Goal: Check status: Check status

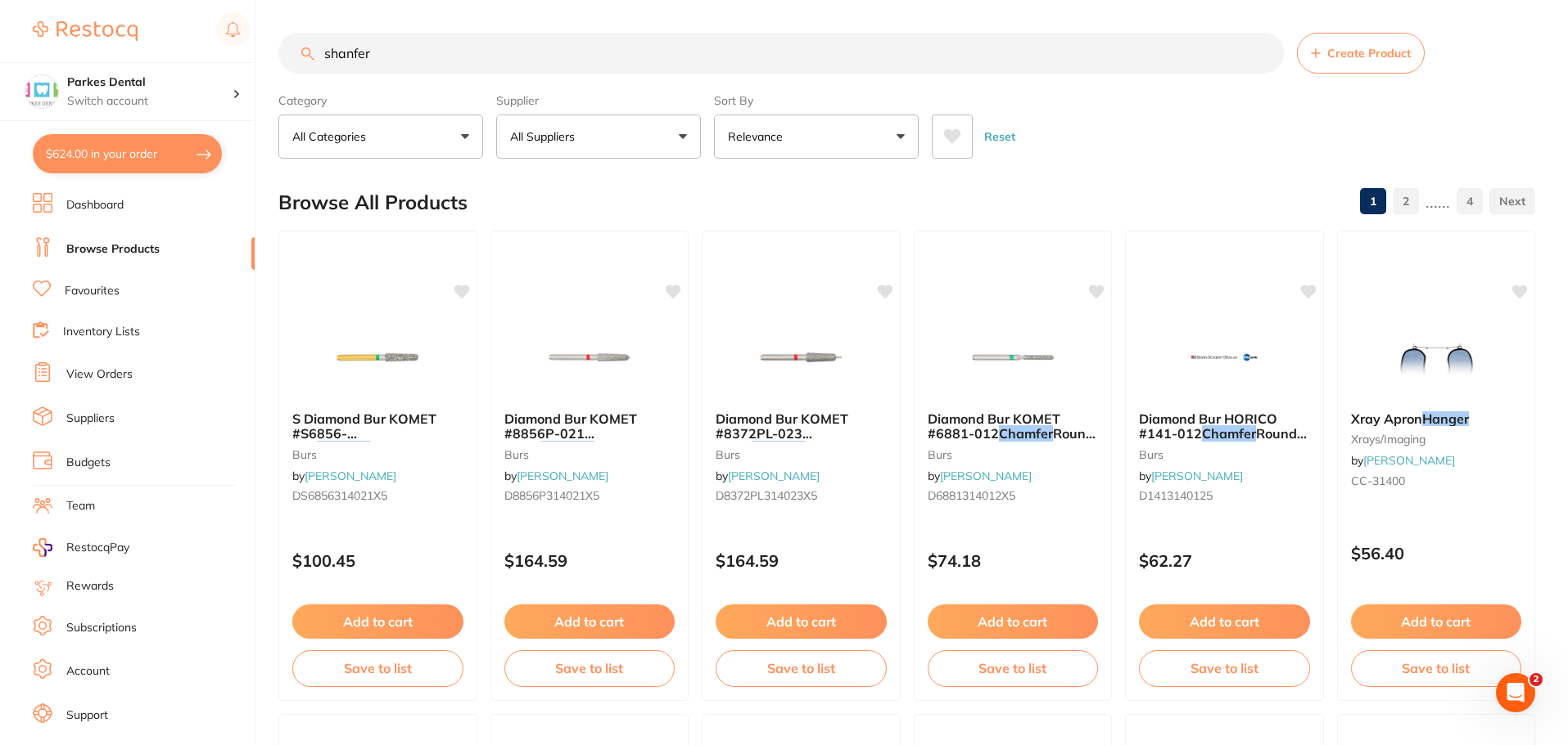
click at [126, 381] on link "View Orders" at bounding box center [99, 374] width 67 height 16
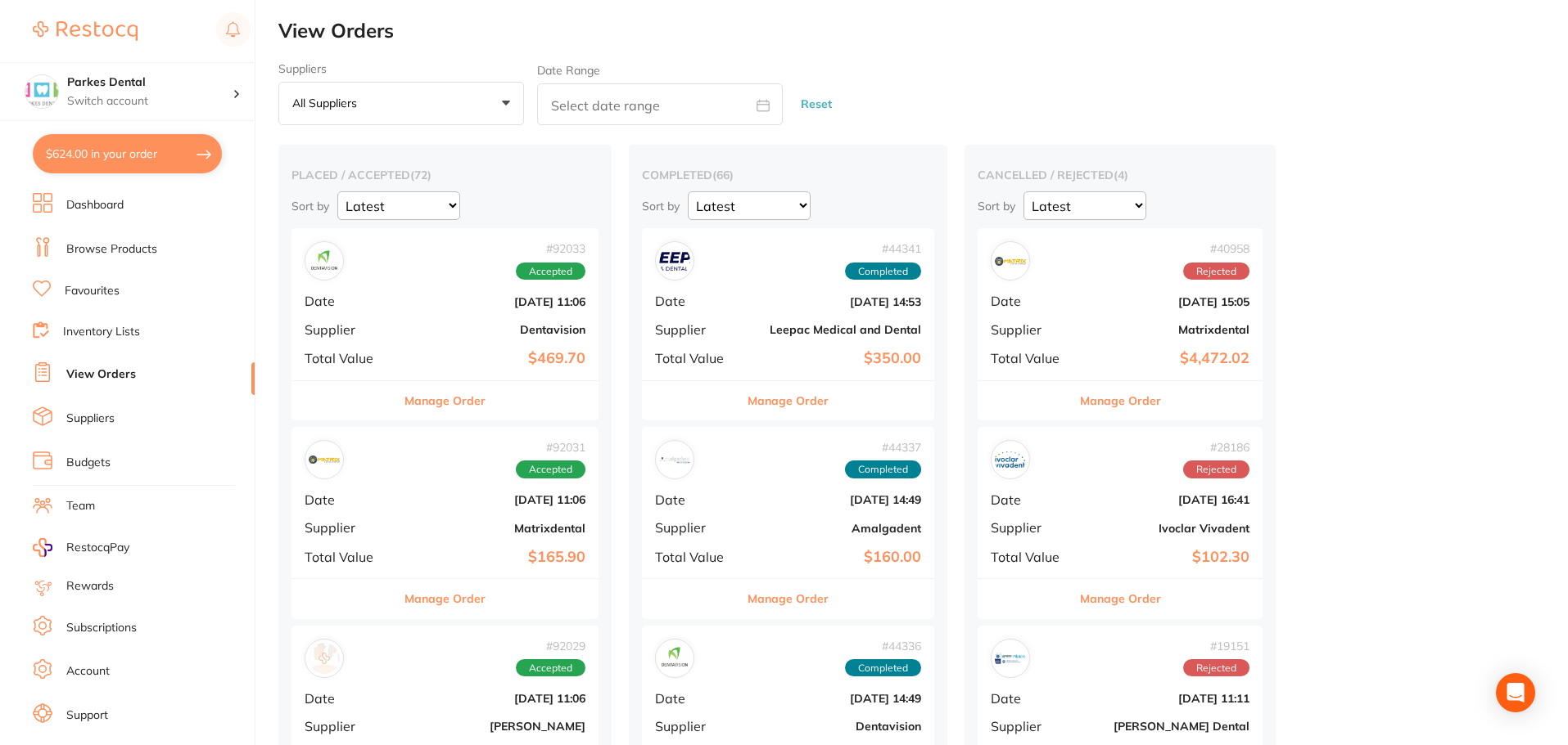
click at [459, 341] on div "# 92033 Accepted Date [DATE] 11:06 Supplier Dentavision Total Value $469.70" at bounding box center [445, 304] width 307 height 152
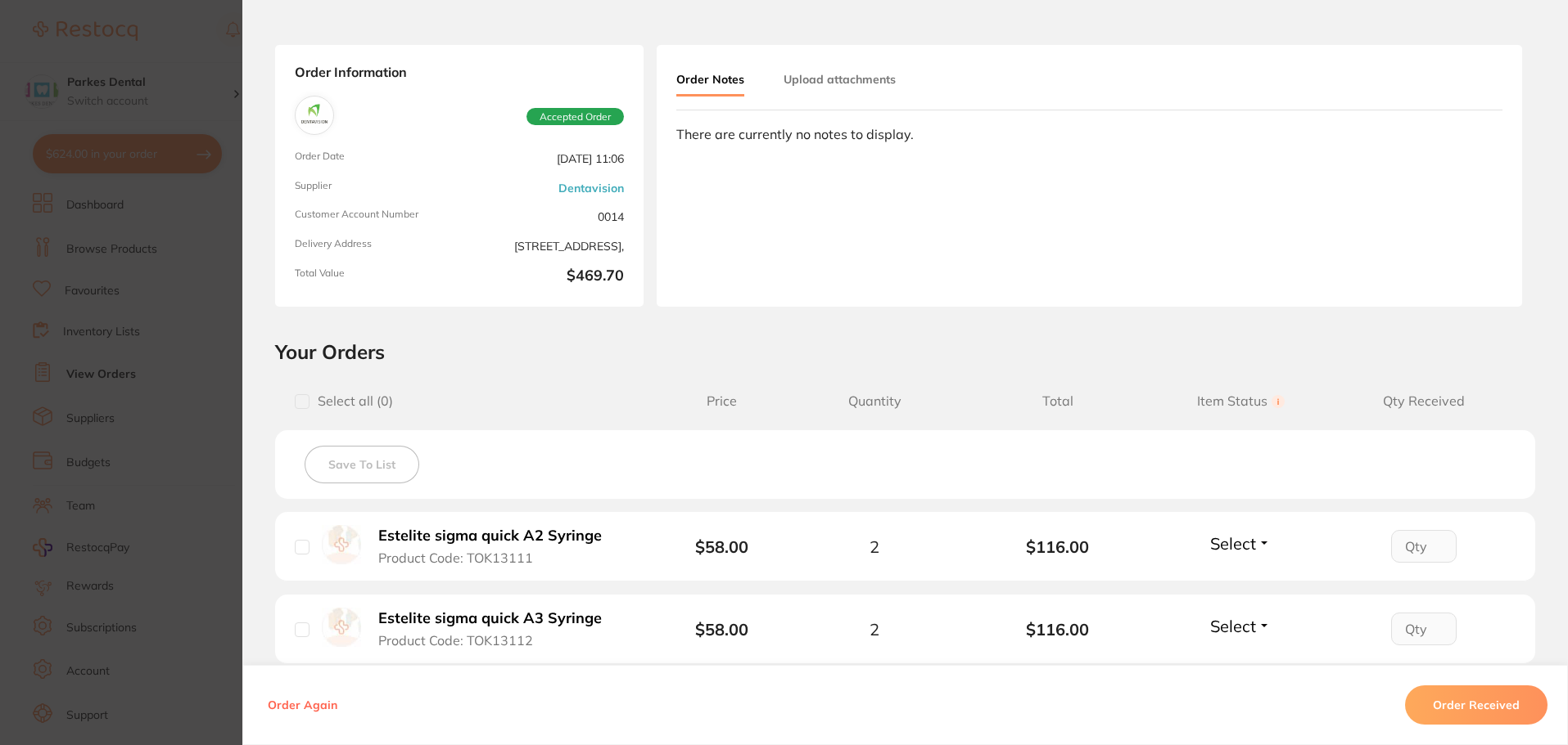
scroll to position [164, 0]
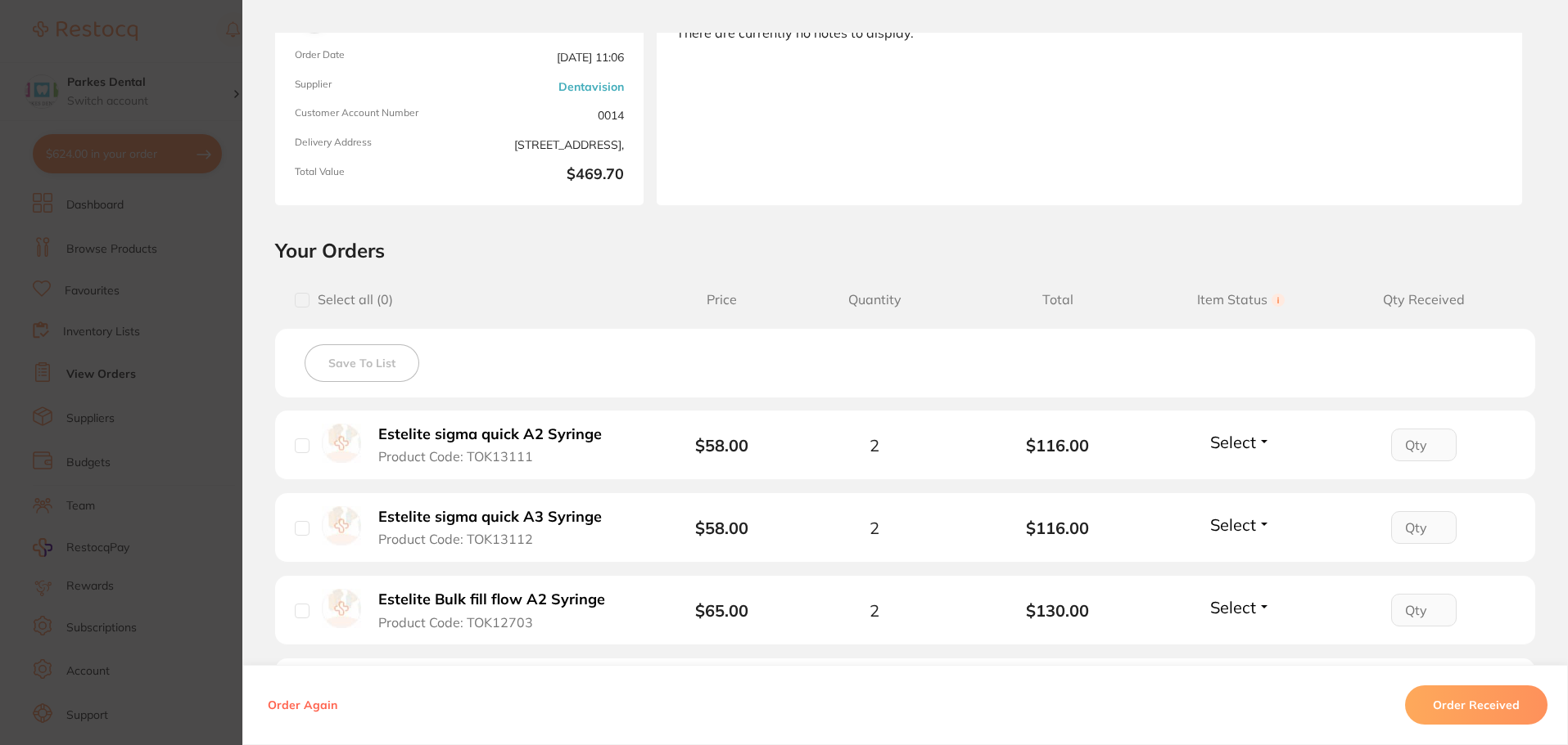
click at [299, 444] on input "checkbox" at bounding box center [301, 445] width 14 height 14
click at [298, 443] on input "checkbox" at bounding box center [301, 445] width 14 height 14
checkbox input "false"
click at [1253, 443] on button "Select" at bounding box center [1240, 442] width 70 height 20
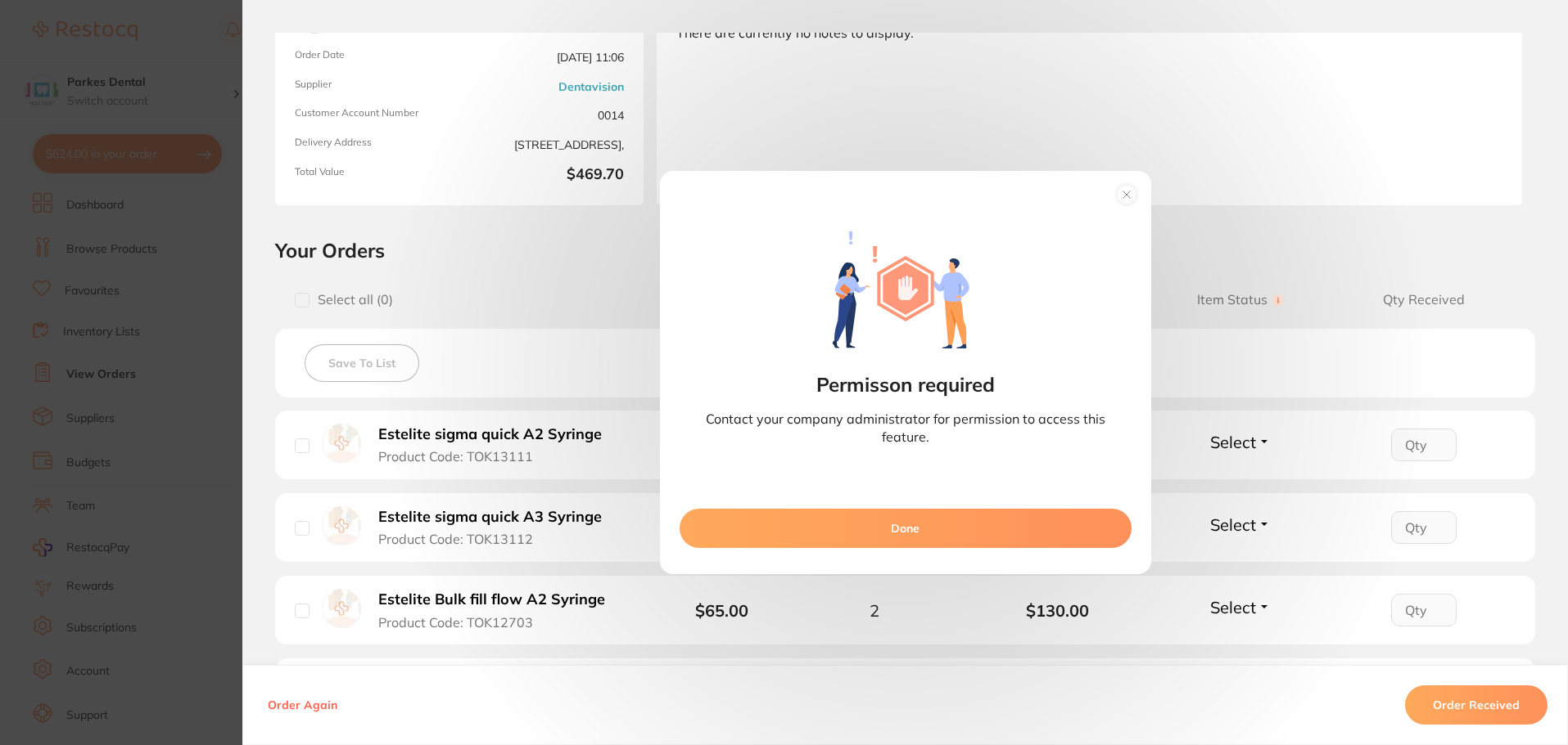
click at [1124, 190] on circle at bounding box center [1126, 195] width 19 height 19
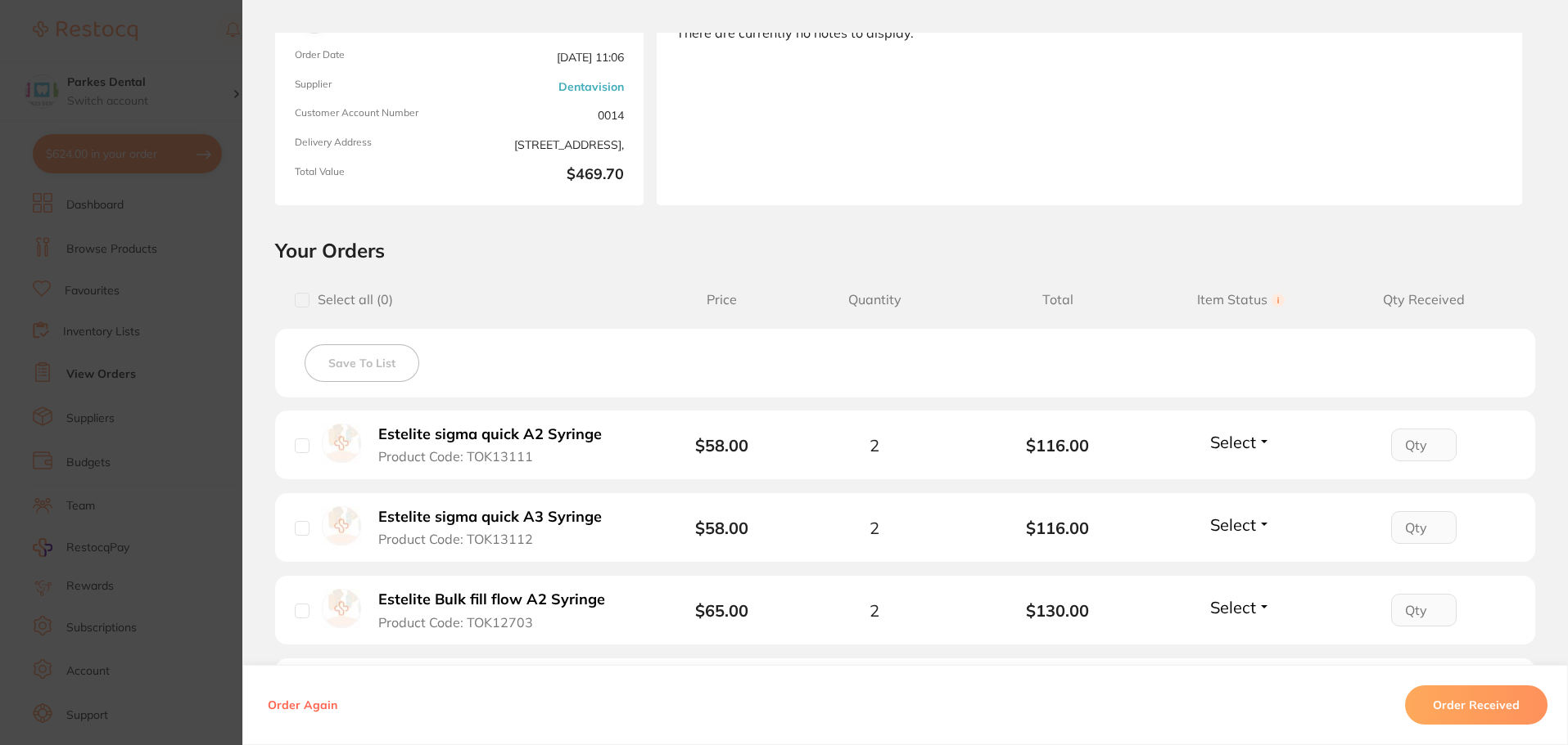
click at [137, 234] on section "Order ID: Restocq- 92033 Order Information Accepted Order Order Date [DATE] 11:…" at bounding box center [784, 372] width 1568 height 745
